Goal: Task Accomplishment & Management: Complete application form

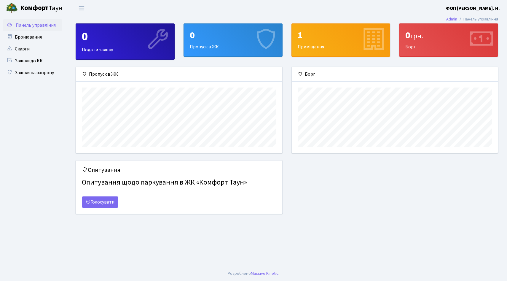
scroll to position [86, 206]
click at [52, 75] on link "Заявки на охорону" at bounding box center [32, 73] width 59 height 12
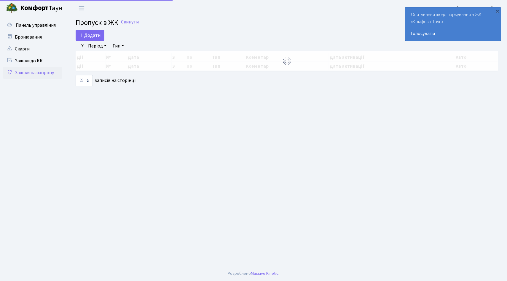
select select "25"
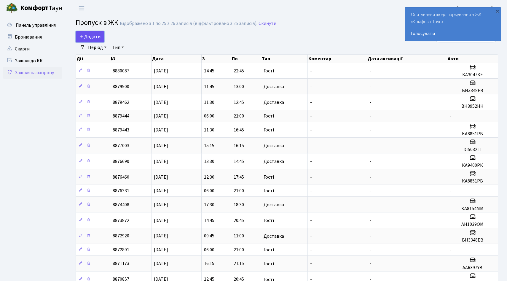
click at [100, 38] on link "Додати" at bounding box center [90, 36] width 29 height 11
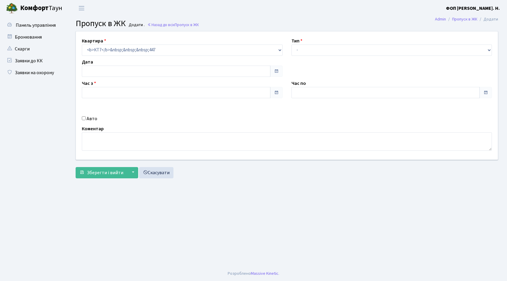
type input "[DATE]"
type input "09:45"
type input "10:45"
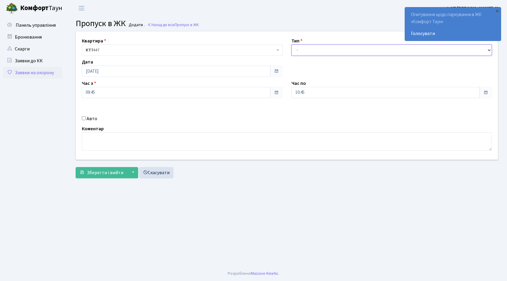
click at [319, 52] on select "- Доставка Таксі Гості Сервіс" at bounding box center [391, 49] width 201 height 11
select select "3"
click at [291, 44] on select "- Доставка Таксі Гості Сервіс" at bounding box center [391, 49] width 201 height 11
click at [100, 172] on span "Зберегти і вийти" at bounding box center [105, 172] width 36 height 7
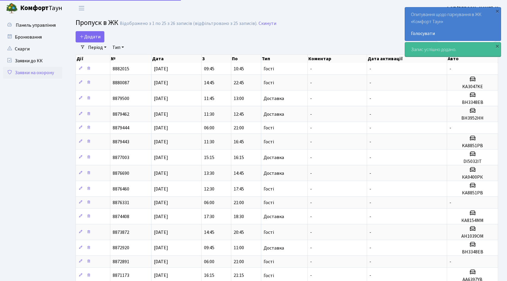
select select "25"
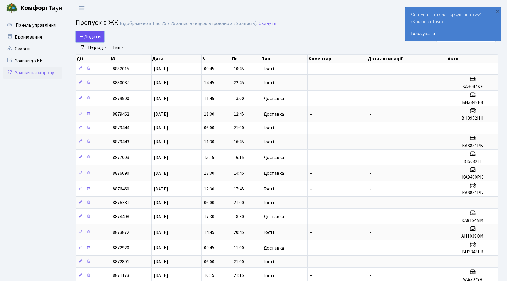
click at [95, 38] on span "Додати" at bounding box center [89, 36] width 21 height 7
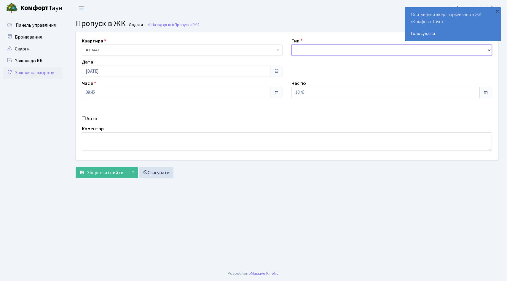
click at [304, 54] on select "- Доставка Таксі Гості Сервіс" at bounding box center [391, 49] width 201 height 11
select select "3"
click at [291, 44] on select "- Доставка Таксі Гості Сервіс" at bounding box center [391, 49] width 201 height 11
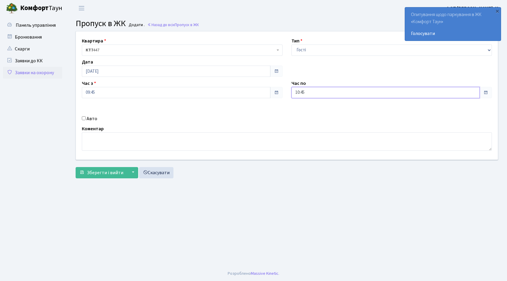
click at [305, 90] on input "10:45" at bounding box center [385, 92] width 189 height 11
click at [310, 114] on icon at bounding box center [308, 113] width 16 height 16
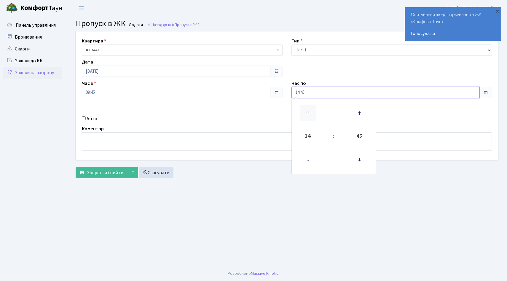
click at [310, 114] on icon at bounding box center [308, 113] width 16 height 16
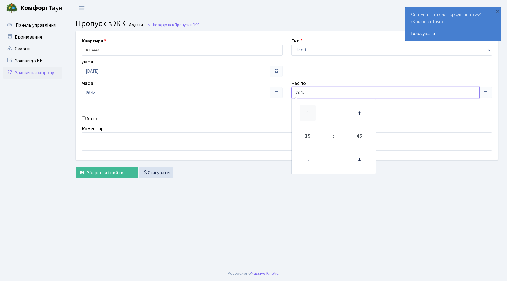
click at [310, 114] on icon at bounding box center [308, 113] width 16 height 16
type input "22:45"
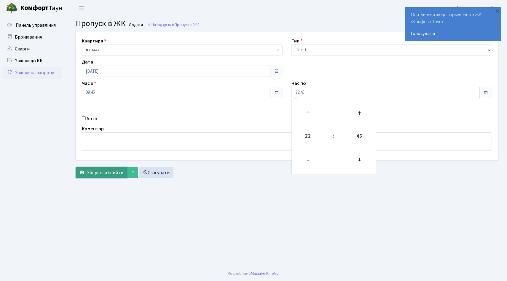
click at [108, 175] on span "Зберегти і вийти" at bounding box center [105, 172] width 36 height 7
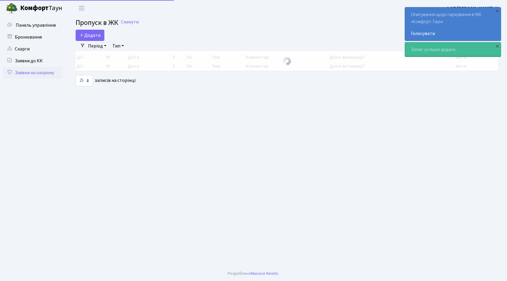
select select "25"
